Goal: Task Accomplishment & Management: Check status

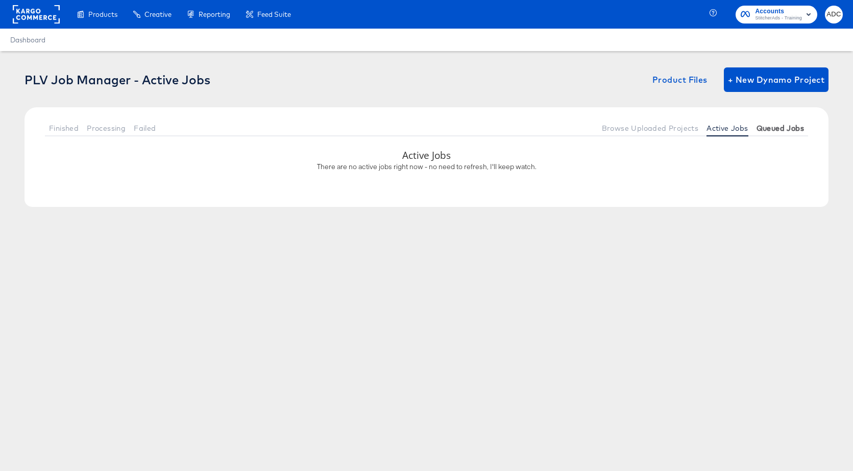
click at [769, 130] on span "Queued Jobs" at bounding box center [779, 128] width 47 height 8
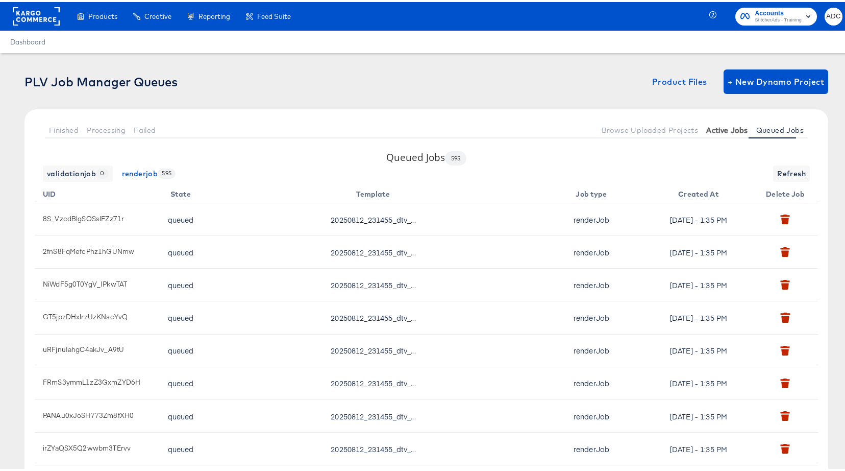
click at [721, 133] on button "Active Jobs" at bounding box center [727, 127] width 50 height 17
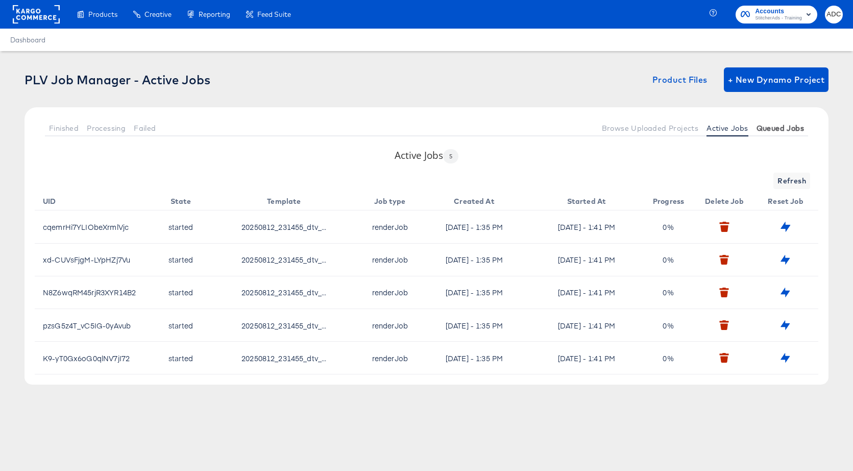
click at [763, 131] on span "Queued Jobs" at bounding box center [779, 128] width 47 height 8
